Goal: Information Seeking & Learning: Learn about a topic

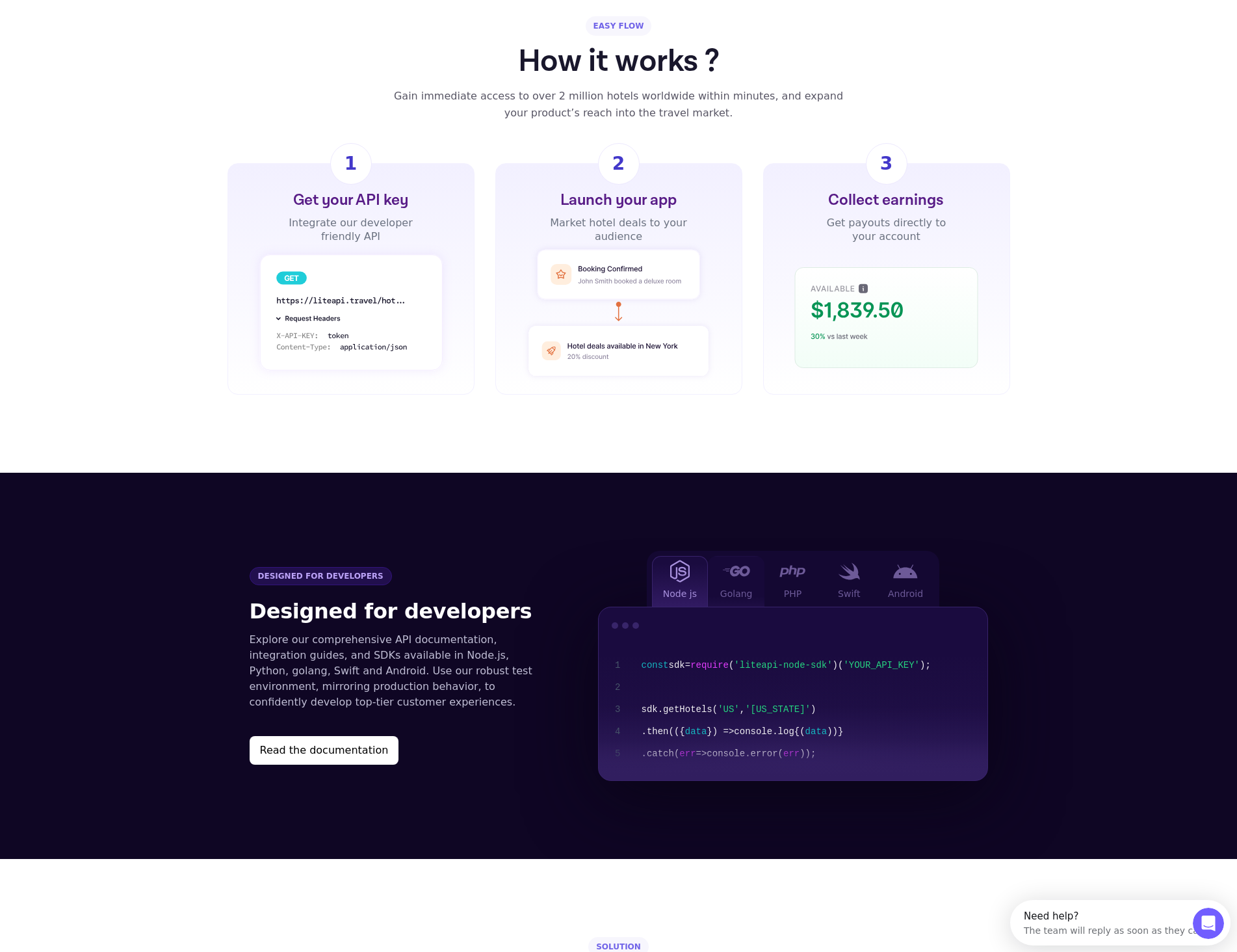
scroll to position [898, 0]
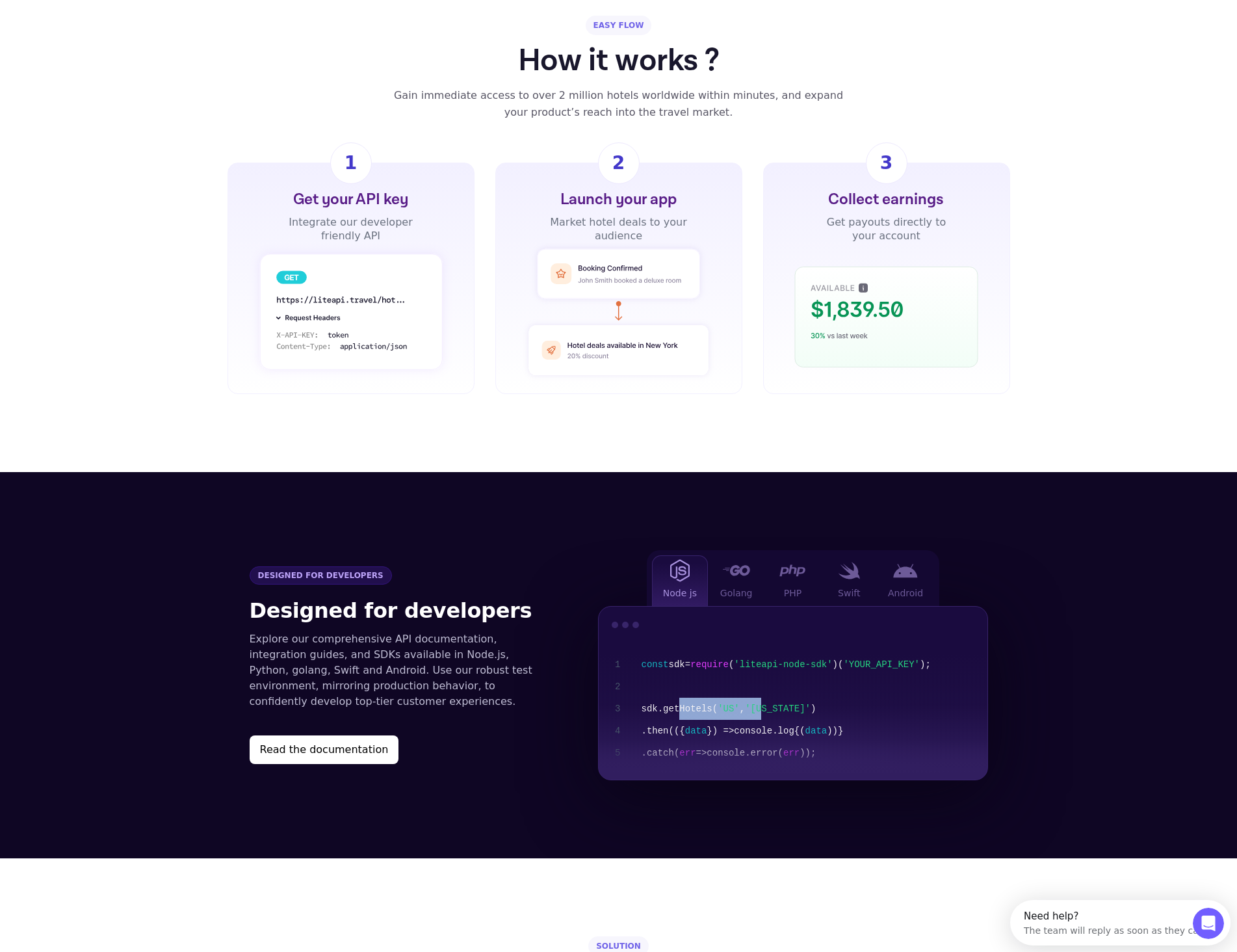
drag, startPoint x: 676, startPoint y: 692, endPoint x: 756, endPoint y: 689, distance: 80.1
click at [756, 689] on div "const sdk = require ( 'liteapi-node-sdk' ) ( 'YOUR_API_KEY' ); sdk .getHotels( …" at bounding box center [810, 708] width 336 height 110
click at [756, 704] on span "'[US_STATE]'" at bounding box center [778, 709] width 66 height 11
click at [729, 587] on span "Golang" at bounding box center [737, 593] width 33 height 13
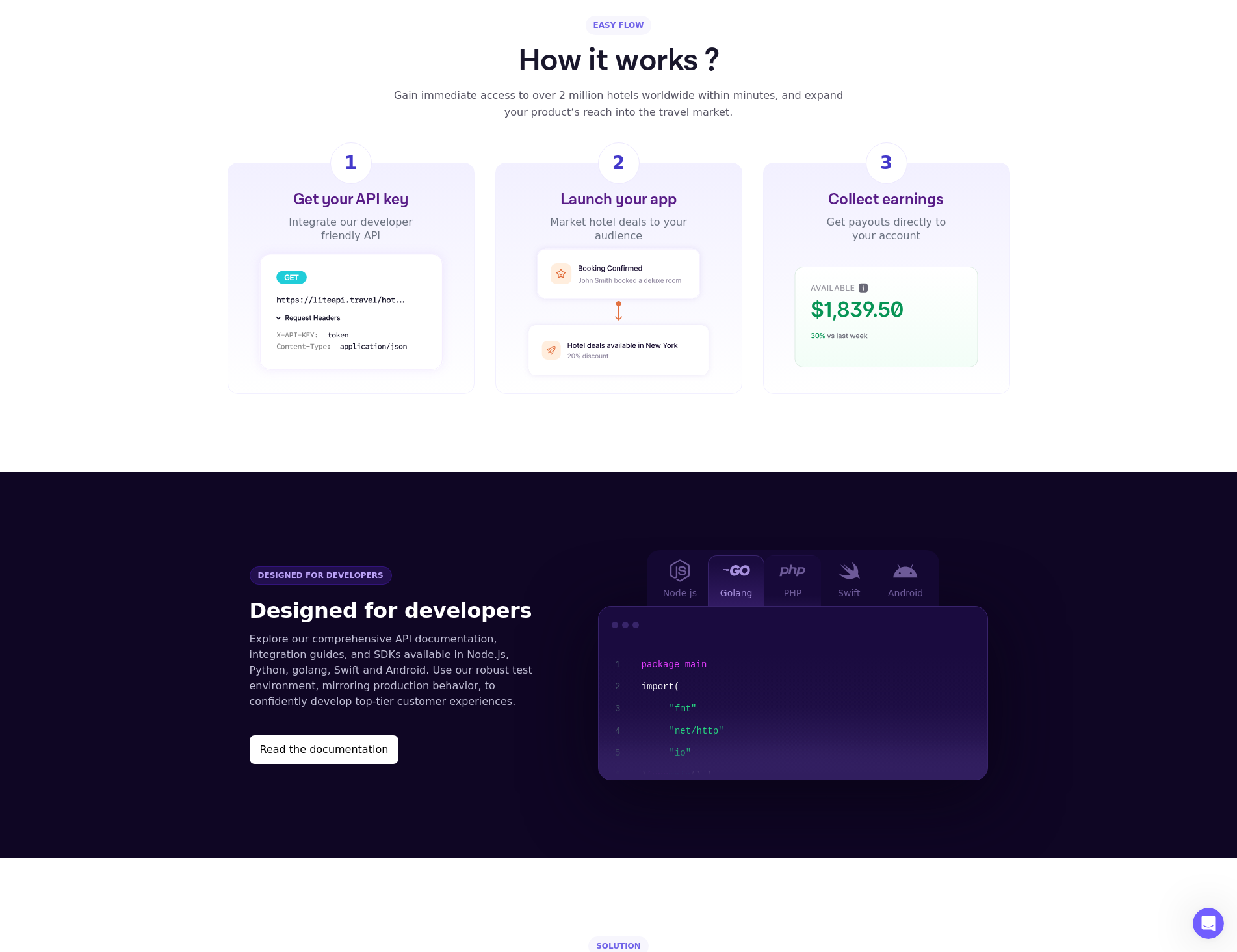
click at [794, 563] on div at bounding box center [792, 571] width 26 height 16
click at [849, 562] on img at bounding box center [849, 571] width 22 height 18
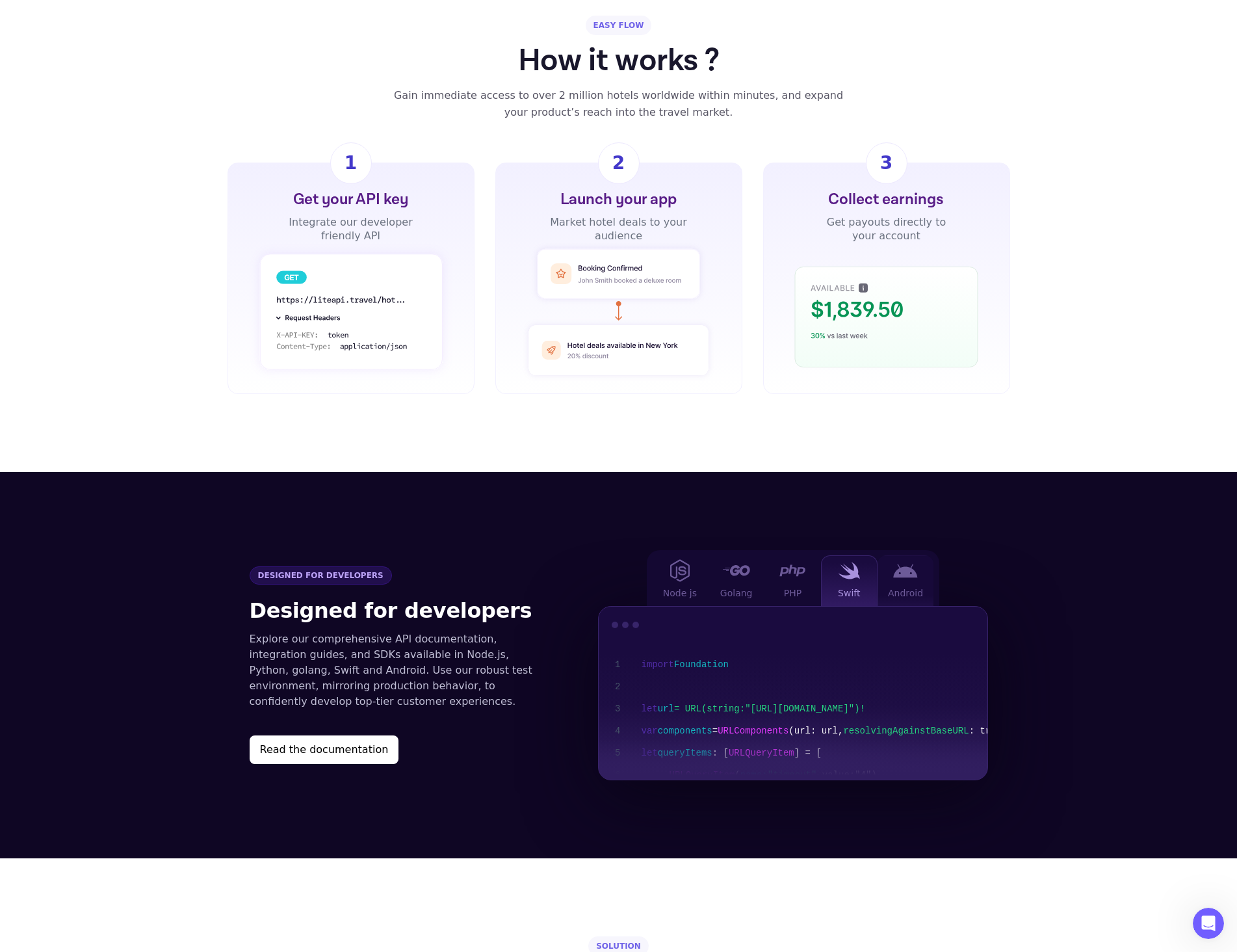
click at [899, 564] on img at bounding box center [906, 571] width 25 height 14
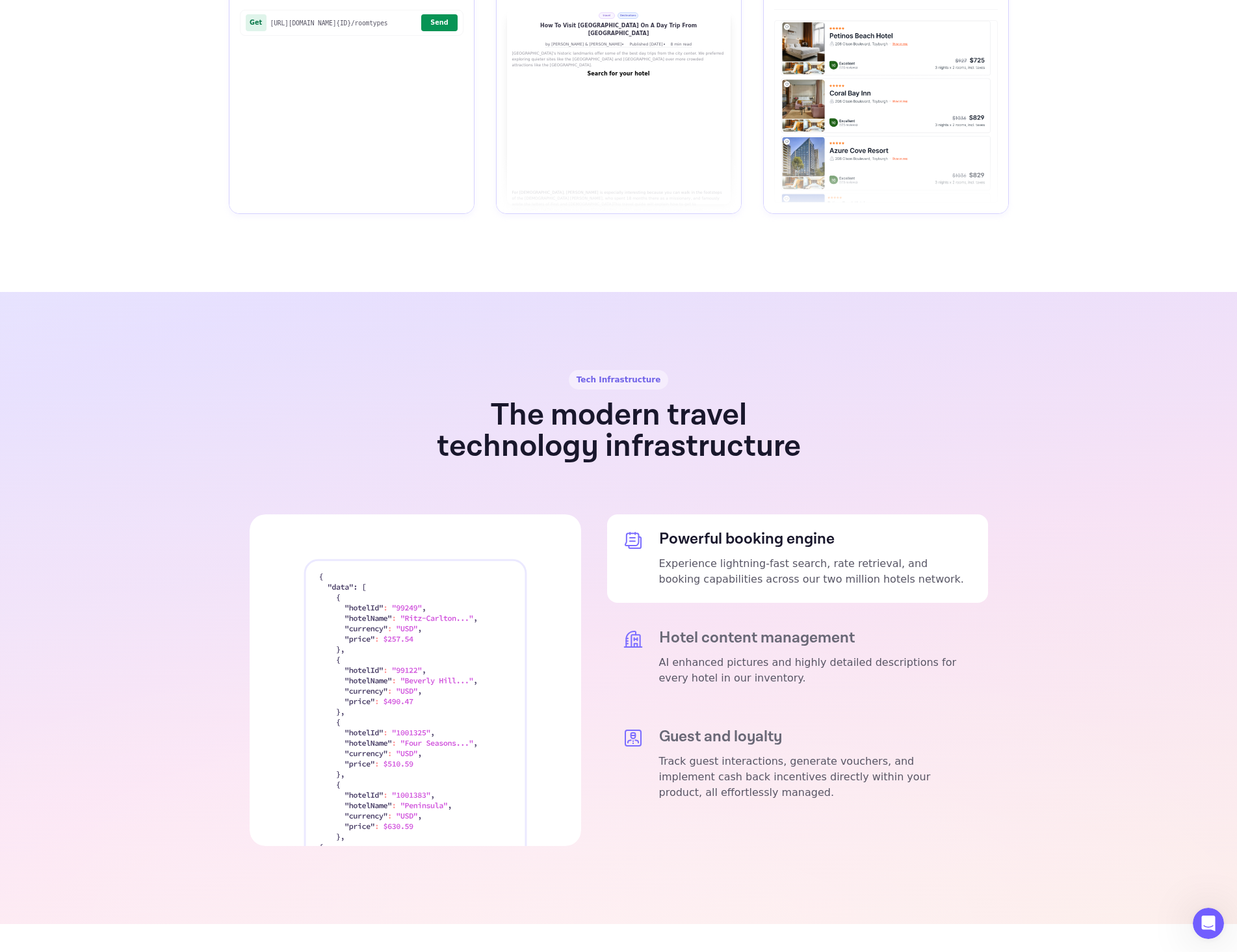
scroll to position [2040, 0]
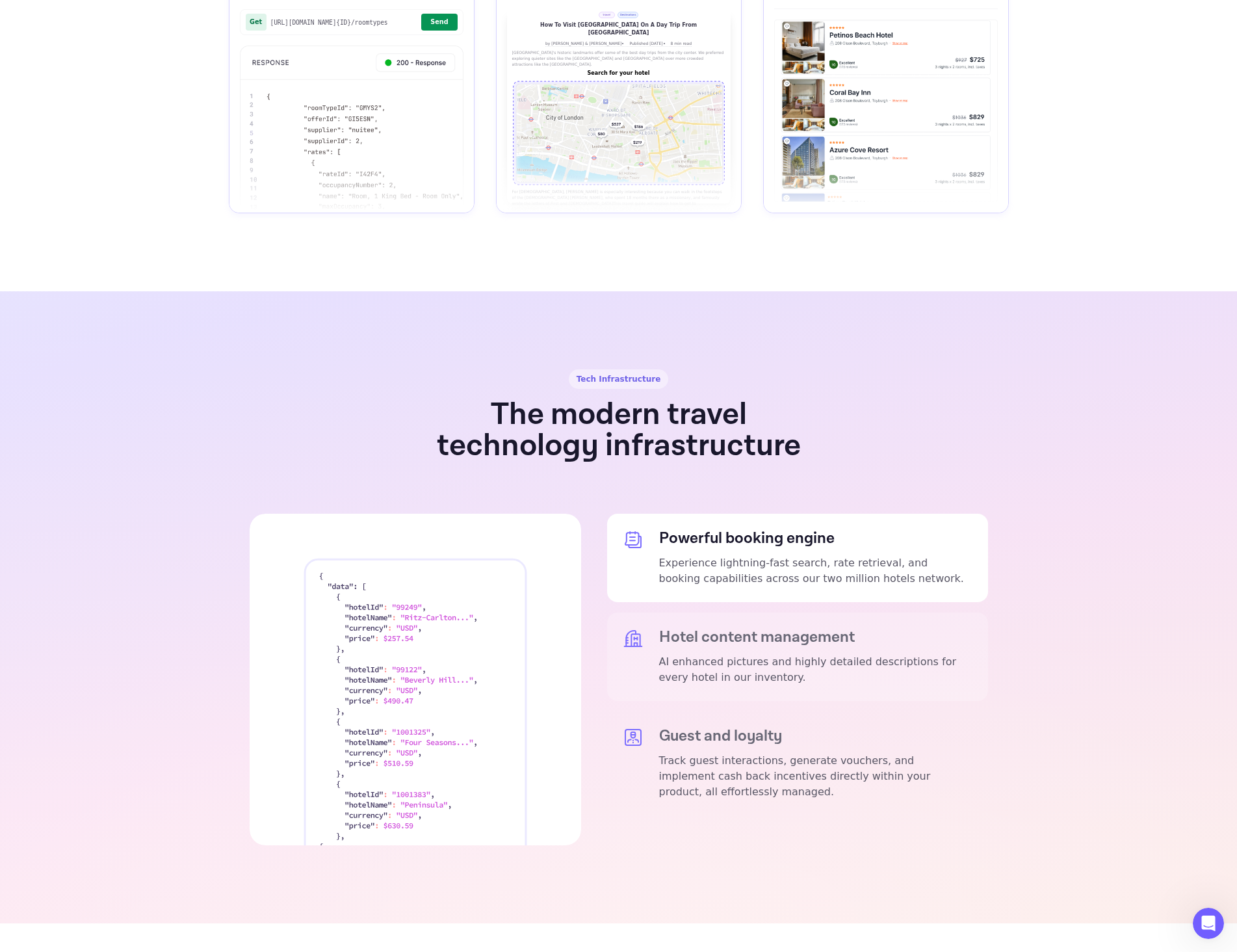
click at [711, 628] on div "Hotel content management AI enhanced pictures and highly detailed descriptions …" at bounding box center [816, 657] width 314 height 57
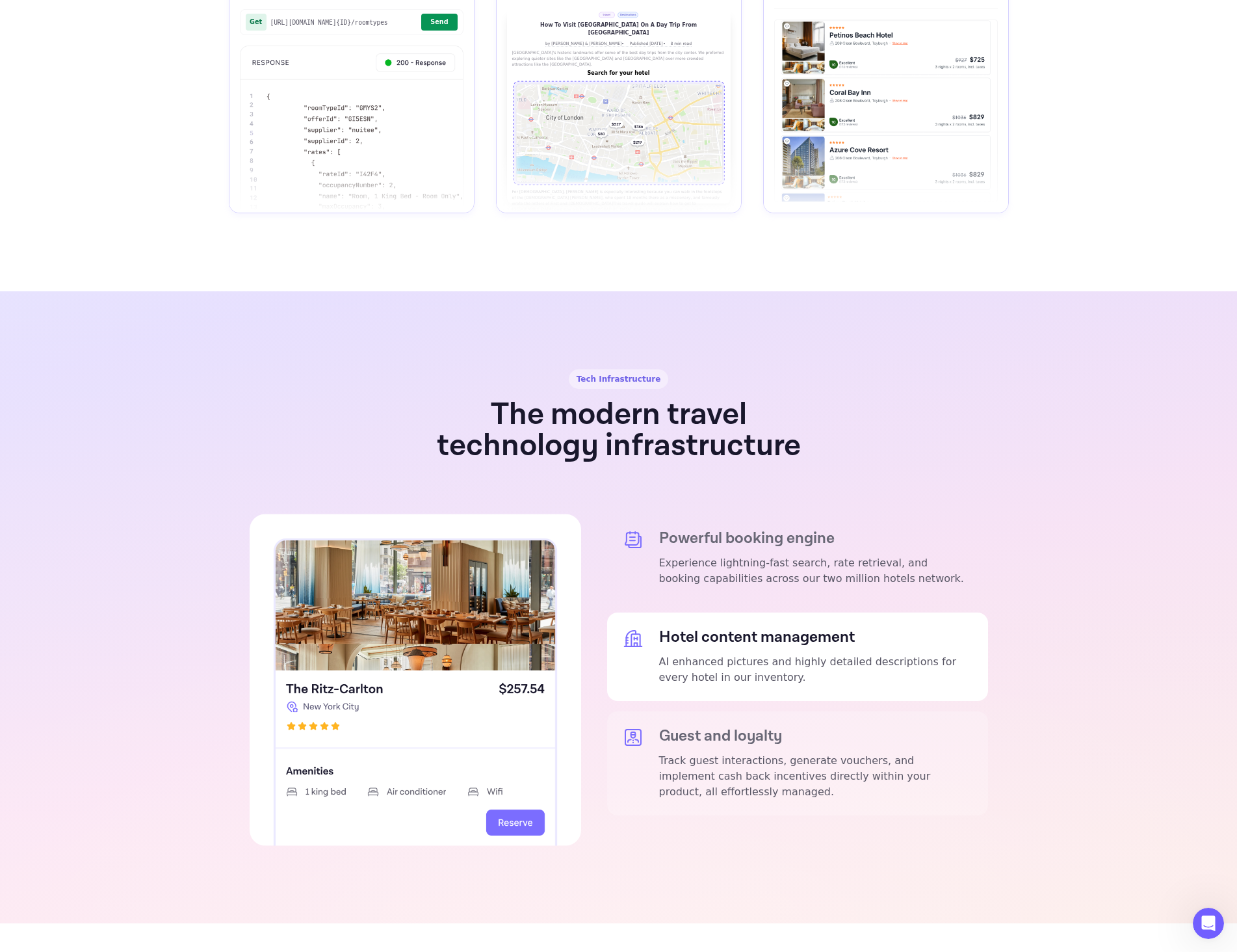
click at [732, 753] on p "Track guest interactions, generate vouchers, and implement cash back incentives…" at bounding box center [816, 776] width 314 height 47
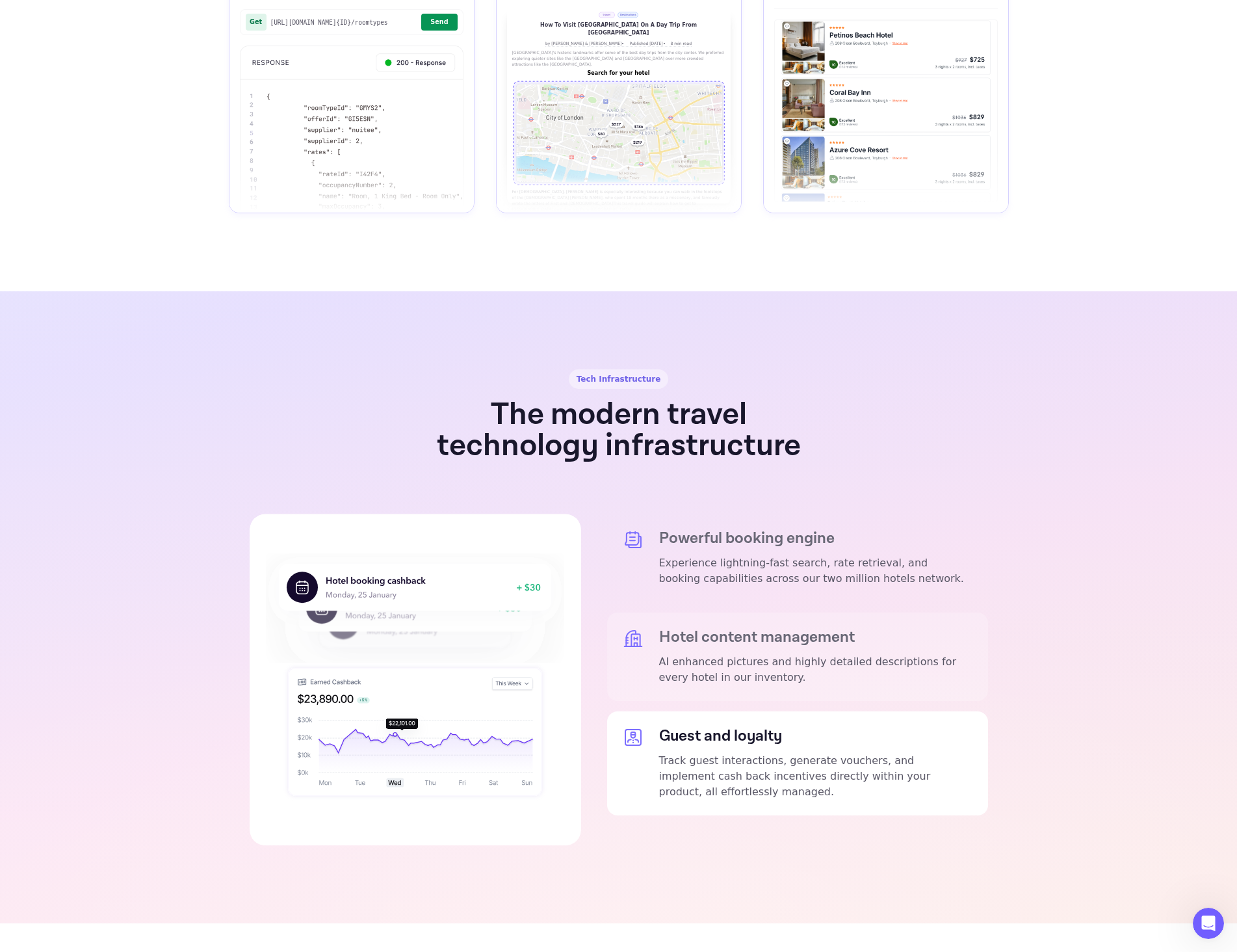
click at [719, 654] on p "AI enhanced pictures and highly detailed descriptions for every hotel in our in…" at bounding box center [816, 669] width 314 height 31
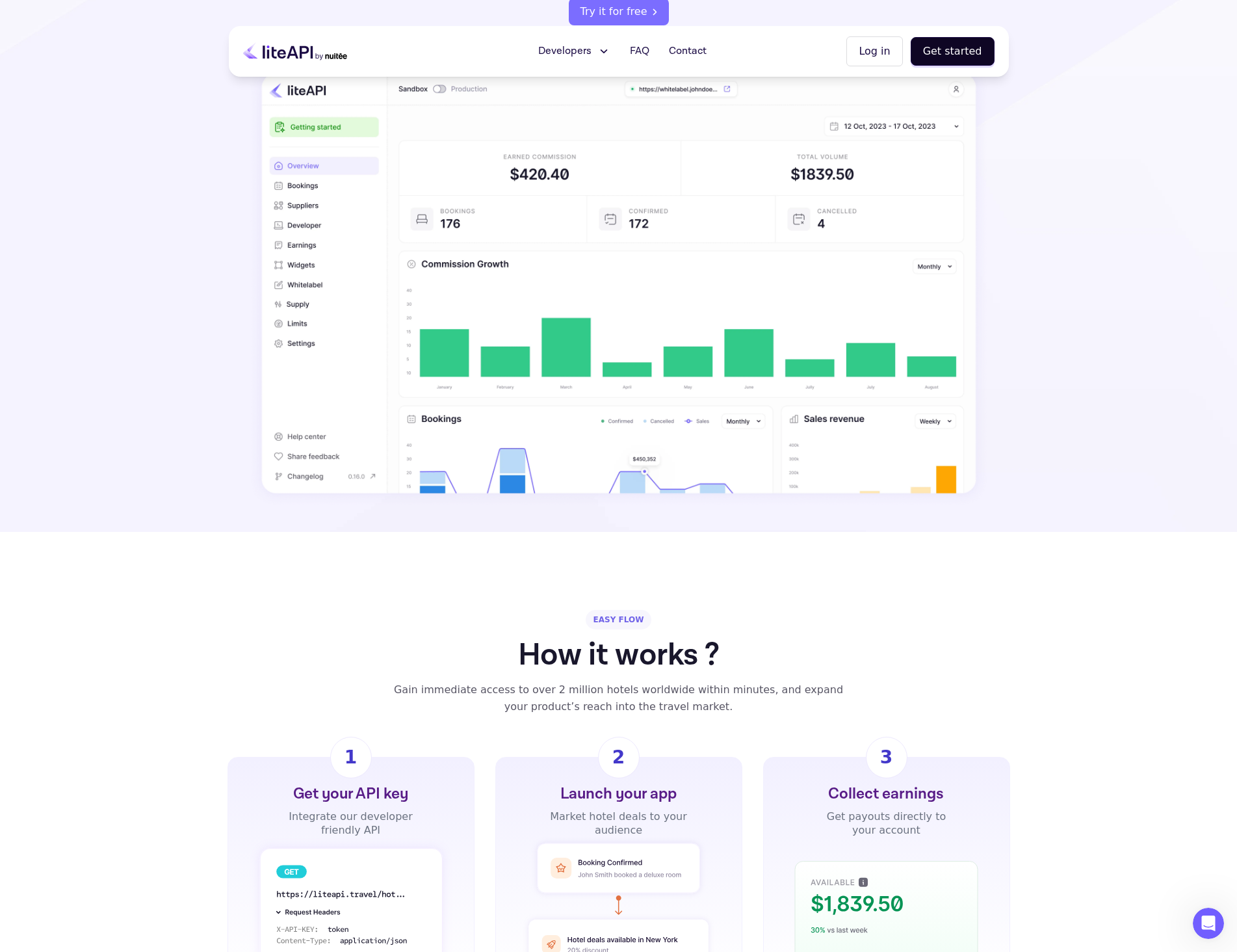
scroll to position [0, 0]
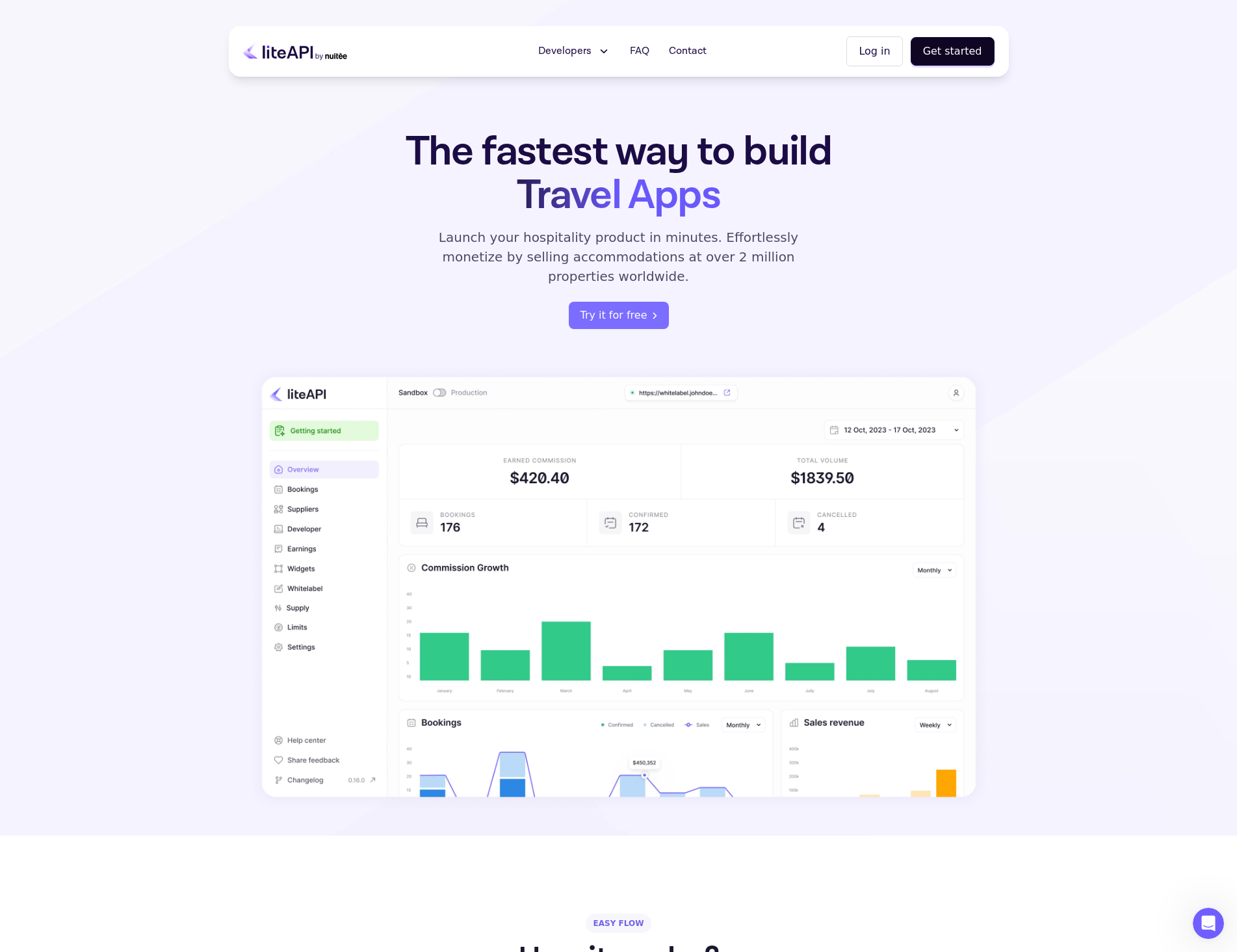
click at [611, 46] on icon at bounding box center [603, 51] width 13 height 13
